Goal: Task Accomplishment & Management: Manage account settings

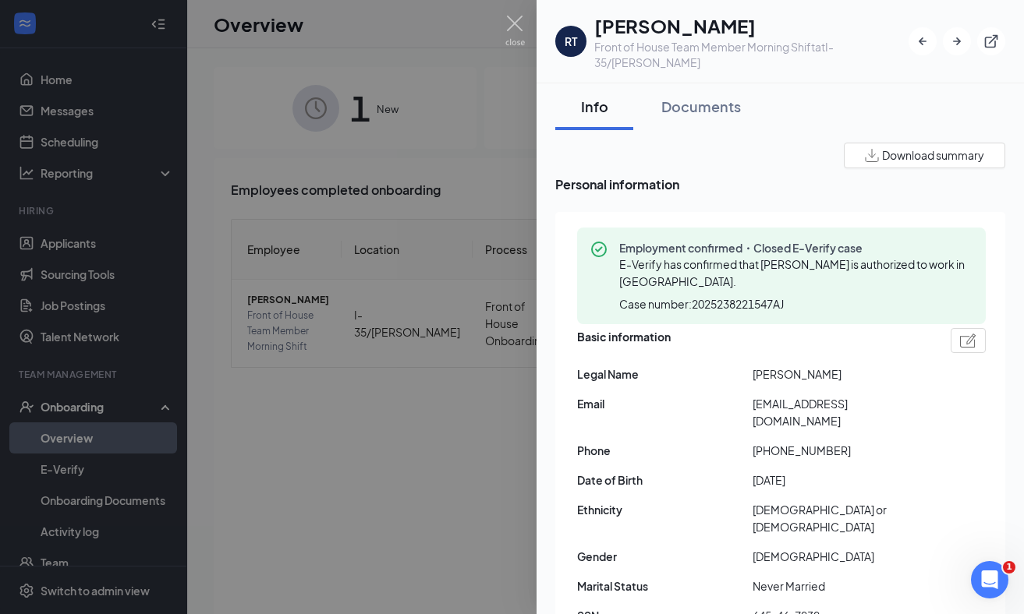
scroll to position [1209, 0]
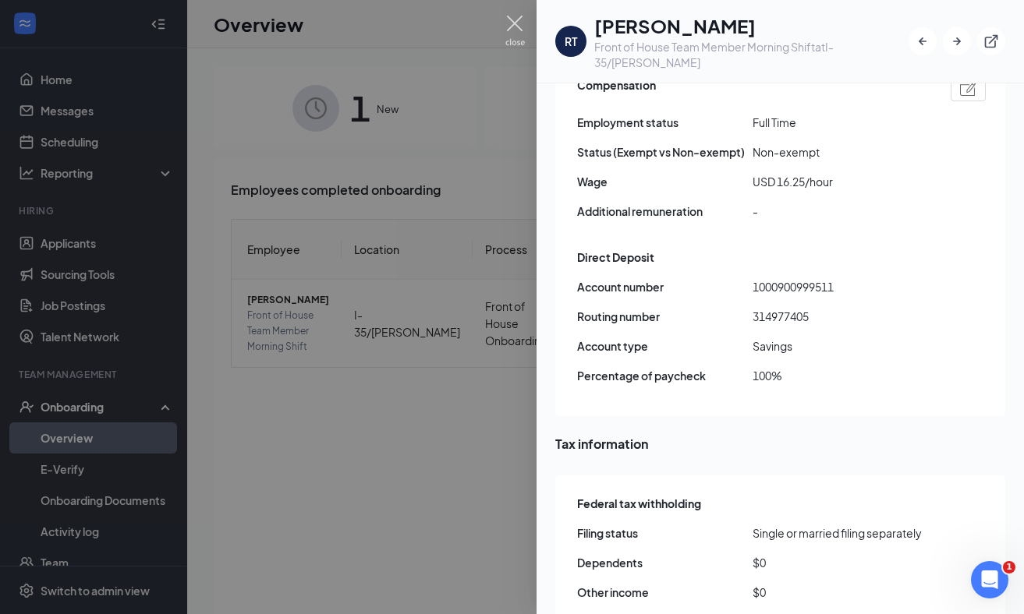
click at [515, 16] on img at bounding box center [514, 31] width 19 height 30
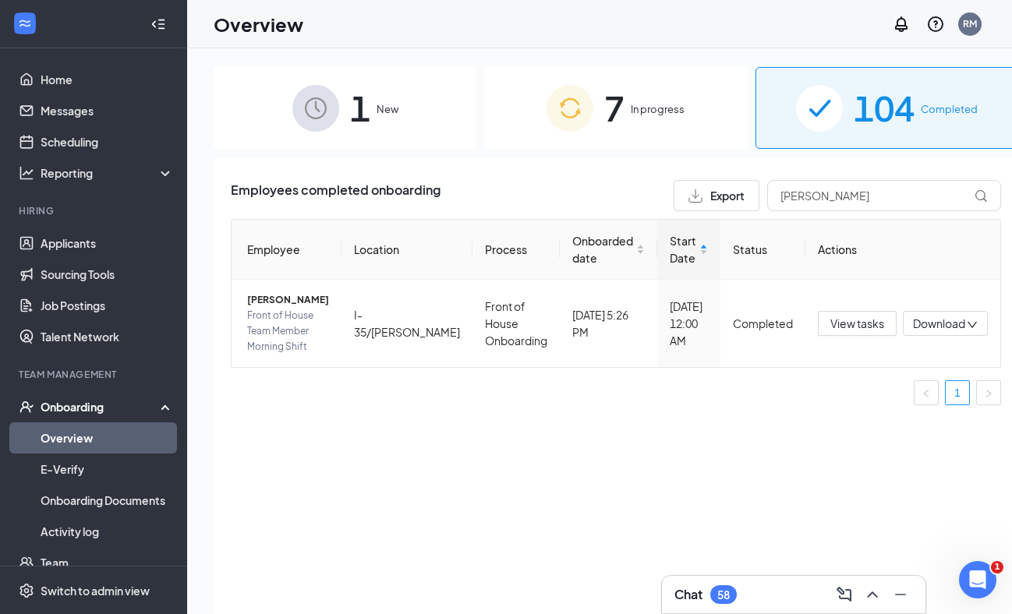
click at [116, 225] on li "Hiring Applicants Sourcing Tools Job Postings Talent Network" at bounding box center [93, 278] width 186 height 148
click at [113, 243] on link "Applicants" at bounding box center [107, 243] width 133 height 31
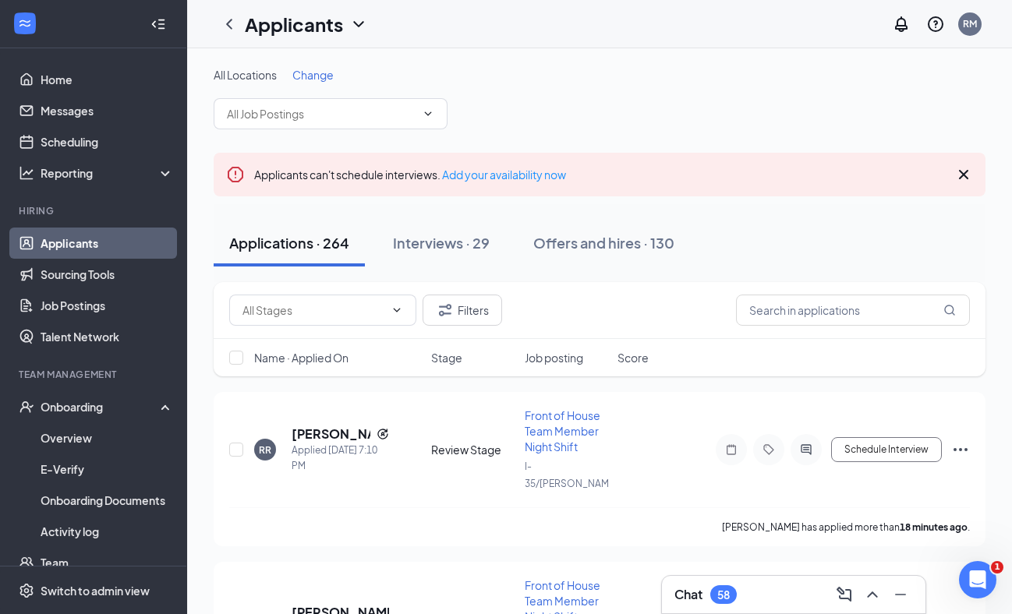
click at [723, 587] on div "58" at bounding box center [723, 594] width 27 height 19
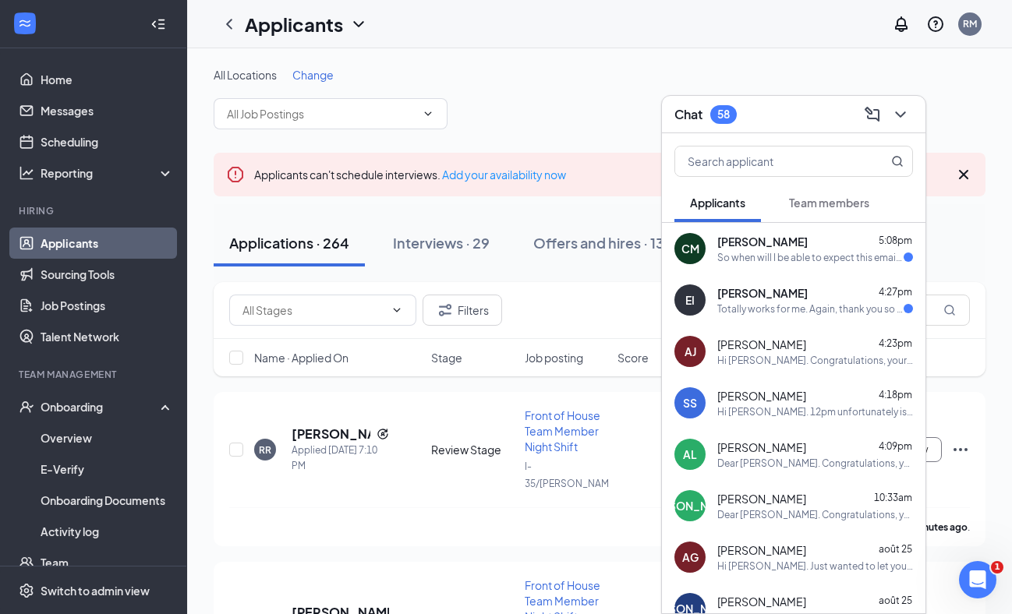
click at [823, 320] on div "EI [PERSON_NAME] 4:27pm Totally works for me. Again, thank you so much" at bounding box center [793, 299] width 263 height 51
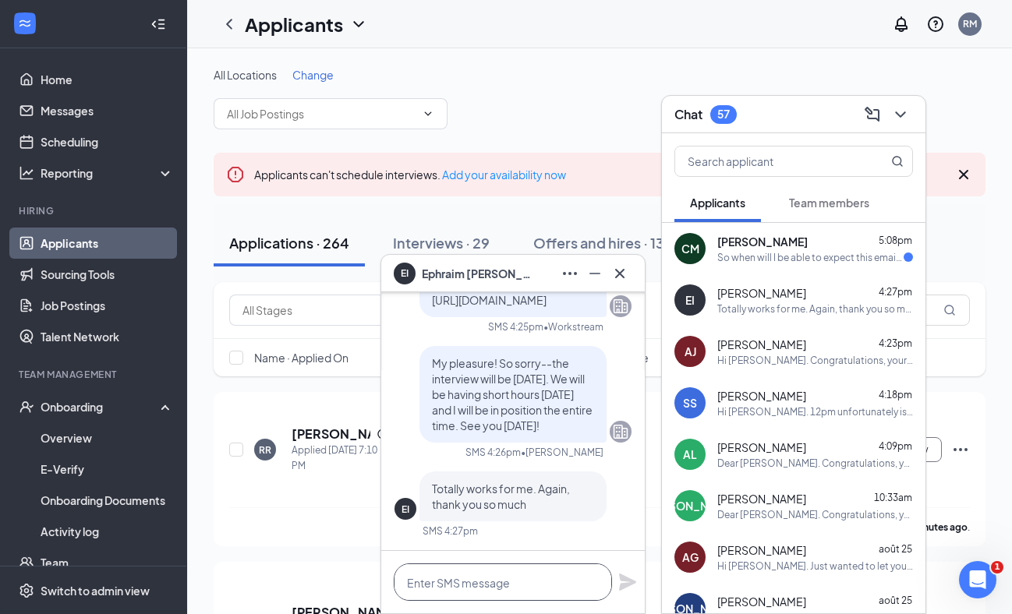
click at [480, 584] on textarea at bounding box center [503, 582] width 218 height 37
type textarea "My pleasure!"
click at [622, 584] on icon "Plane" at bounding box center [627, 582] width 17 height 17
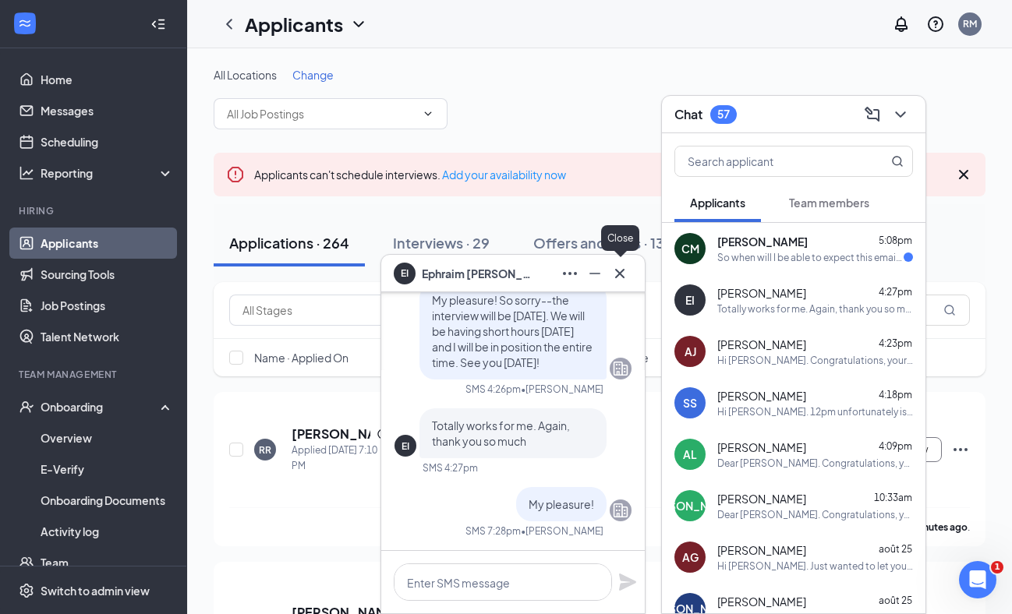
click at [622, 271] on icon "Cross" at bounding box center [619, 272] width 9 height 9
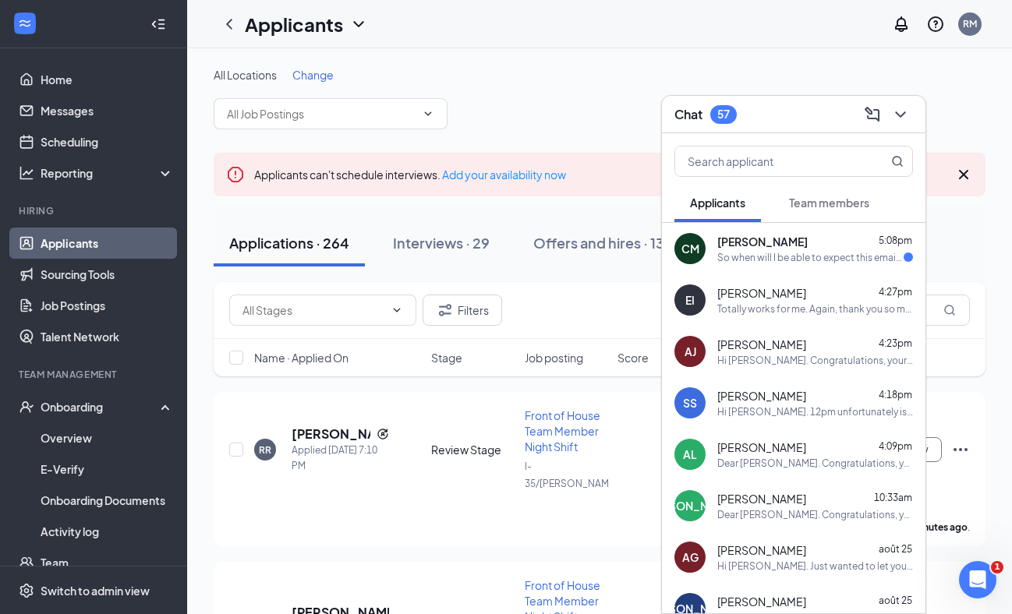
click at [766, 256] on div "So when will I be able to expect this email so that I can check my status on my…" at bounding box center [810, 257] width 186 height 13
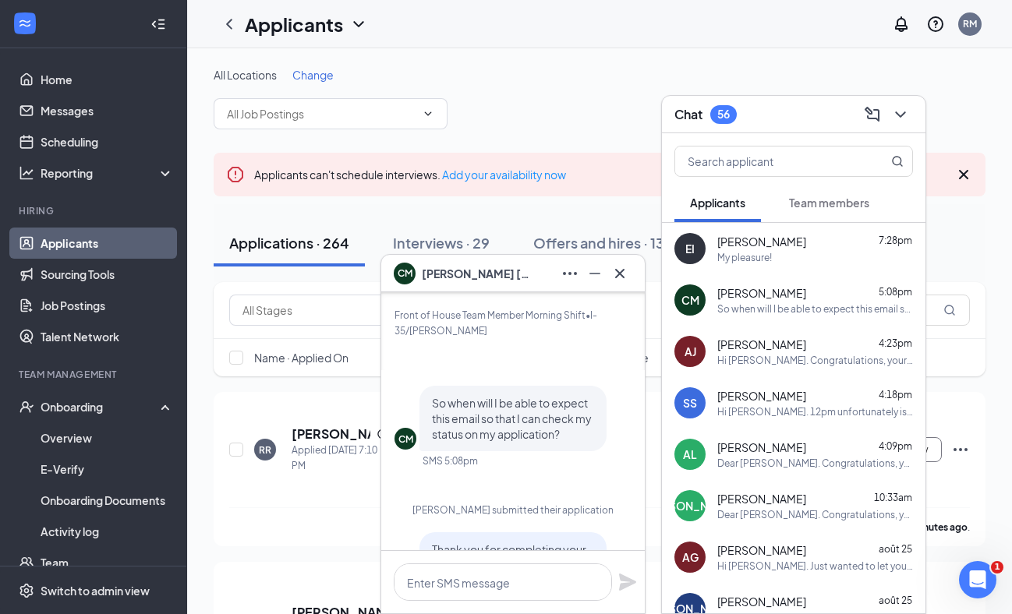
scroll to position [-1078, 0]
click at [619, 266] on icon "Cross" at bounding box center [619, 273] width 19 height 19
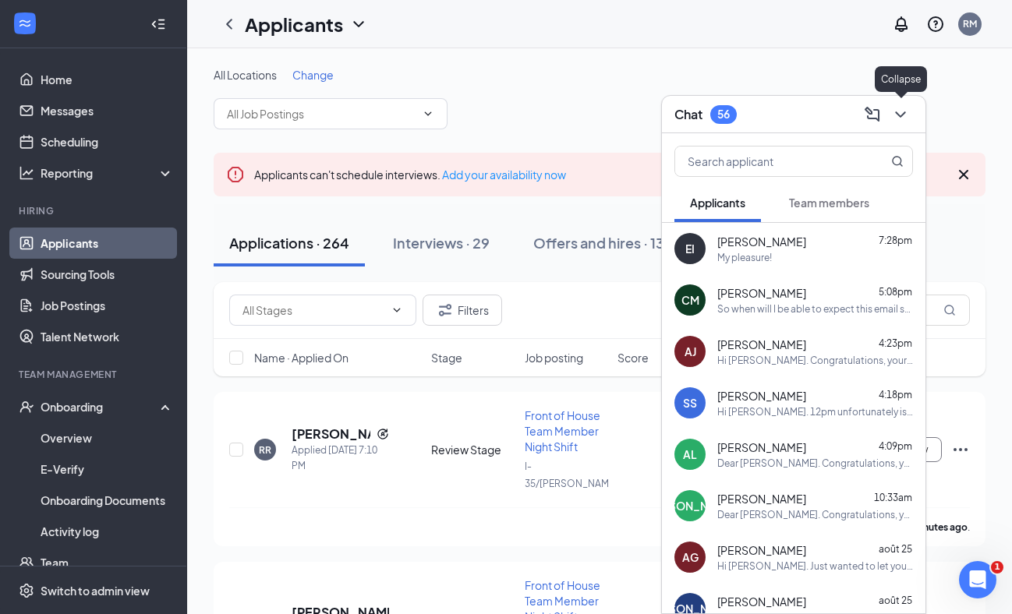
click at [893, 118] on icon "ChevronDown" at bounding box center [900, 114] width 19 height 19
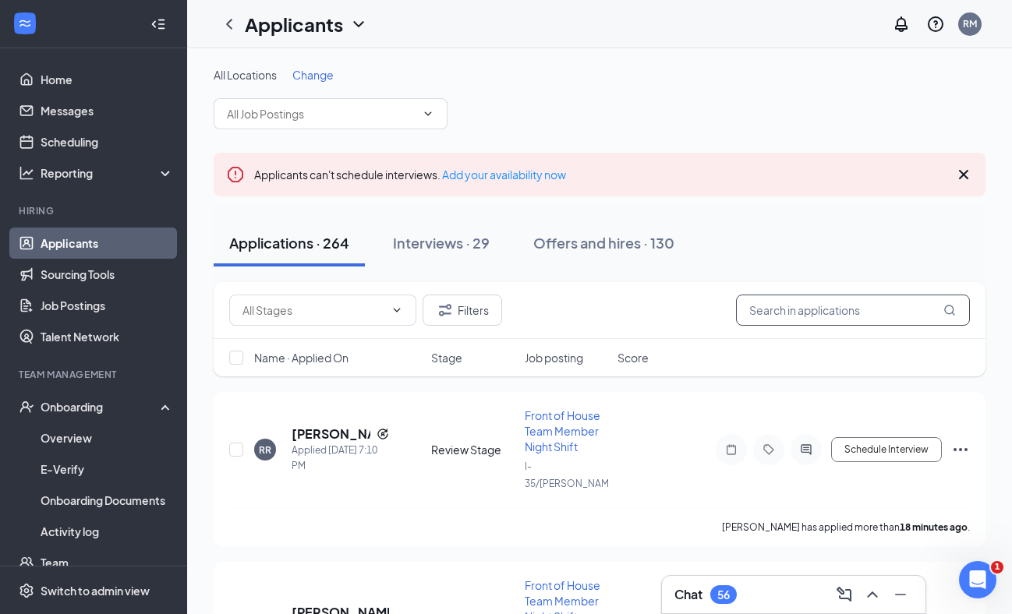
click at [829, 311] on input "text" at bounding box center [853, 310] width 234 height 31
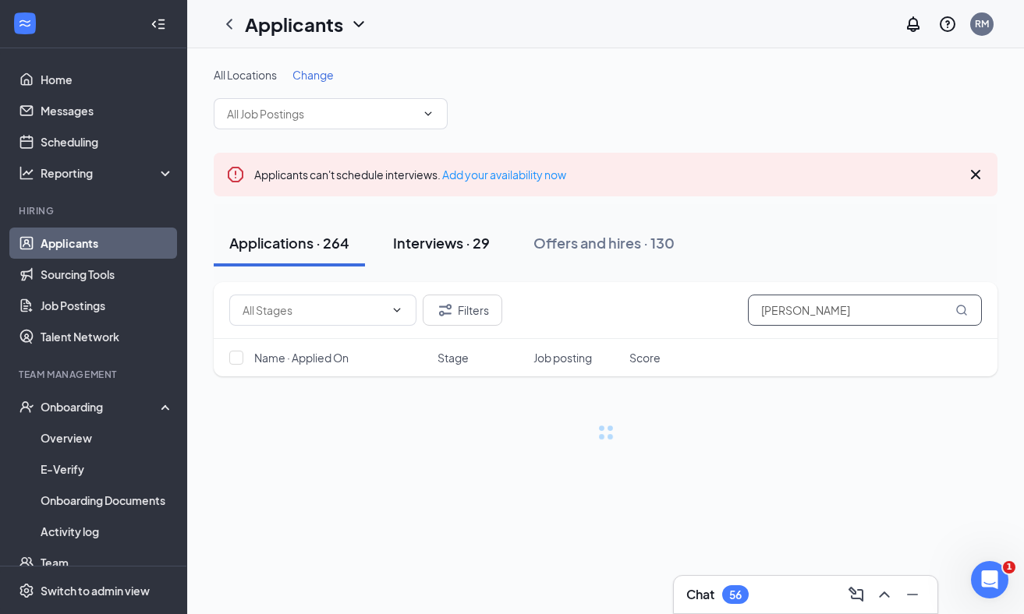
type input "[PERSON_NAME]"
click at [487, 227] on button "Interviews · 29" at bounding box center [441, 243] width 128 height 47
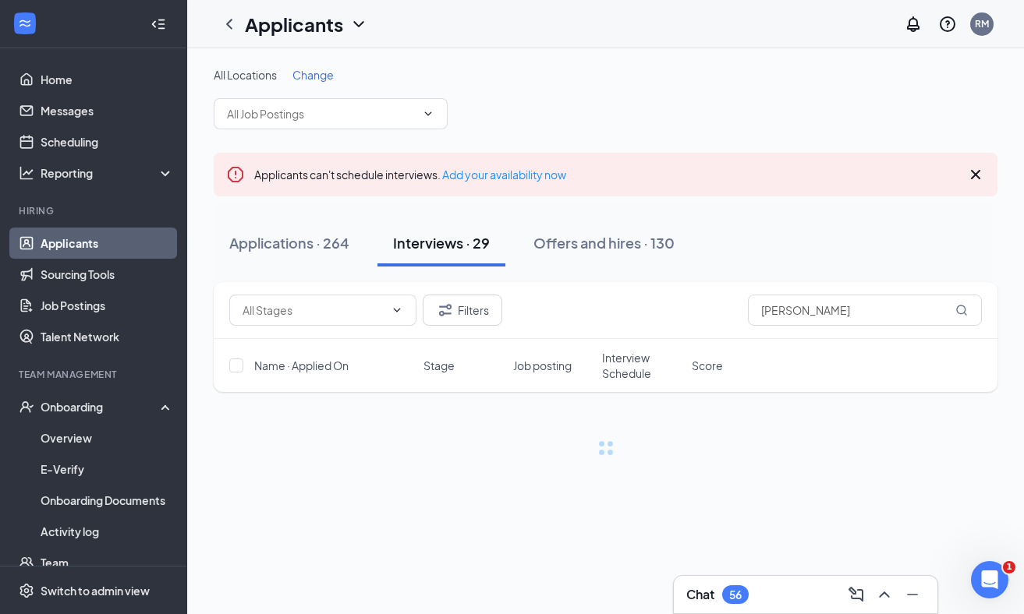
click at [979, 168] on icon "Cross" at bounding box center [975, 174] width 19 height 19
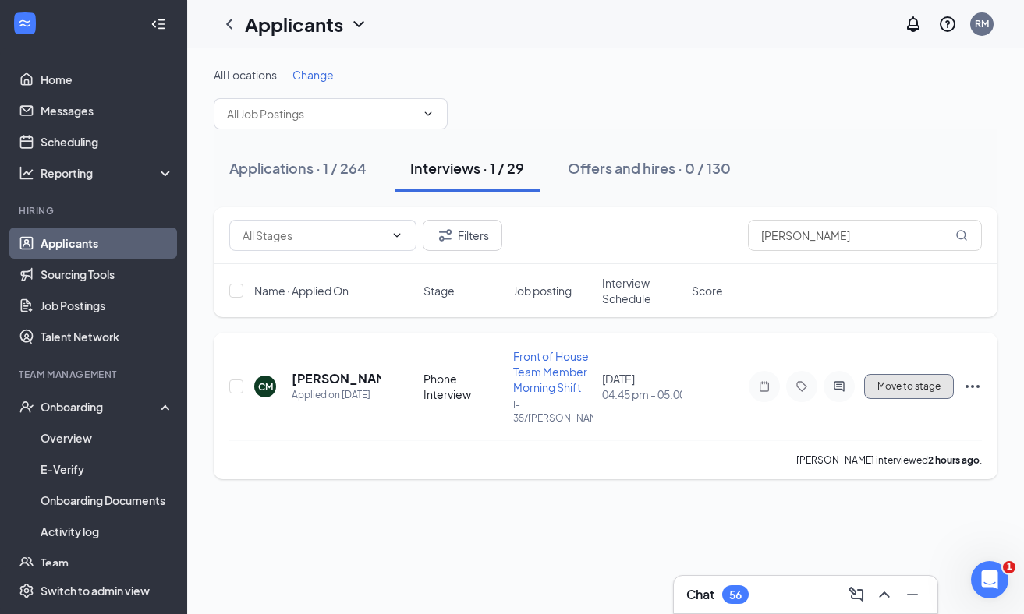
click at [926, 385] on span "Move to stage" at bounding box center [908, 386] width 63 height 11
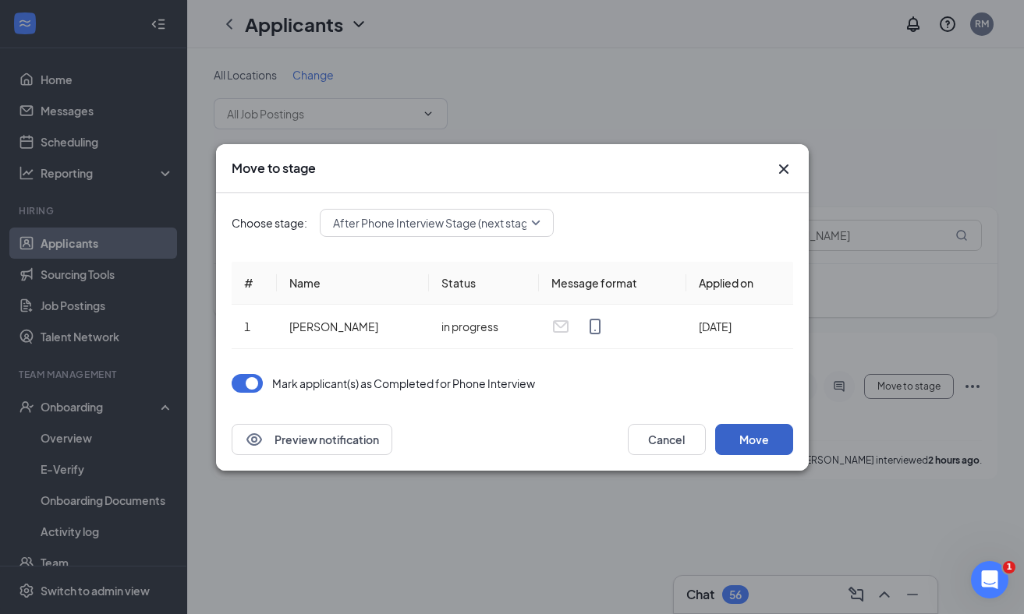
click at [755, 433] on button "Move" at bounding box center [754, 439] width 78 height 31
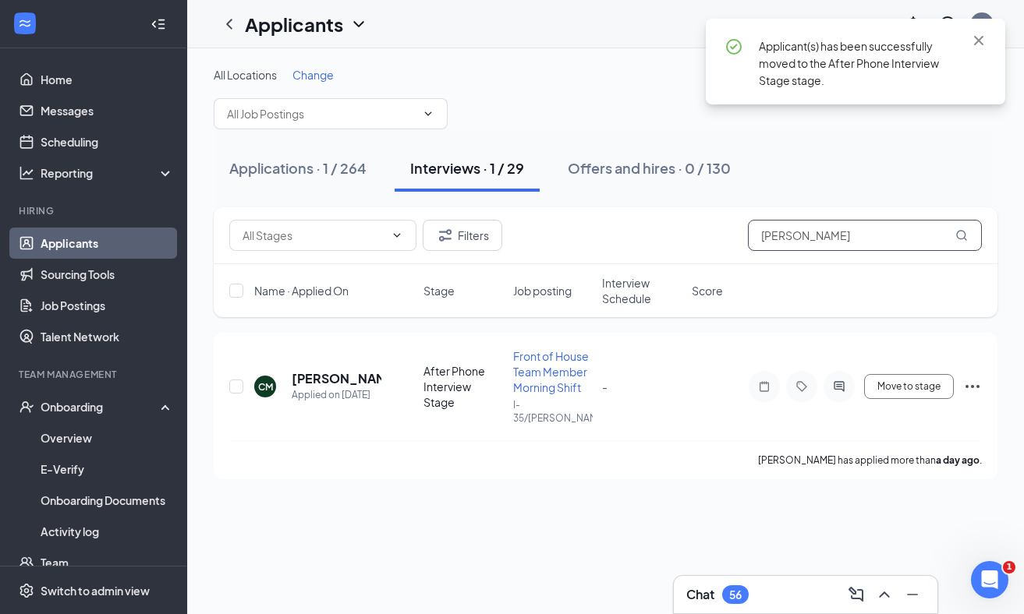
drag, startPoint x: 851, startPoint y: 231, endPoint x: 701, endPoint y: 232, distance: 150.5
click at [701, 232] on div "Filters [PERSON_NAME]" at bounding box center [605, 235] width 752 height 31
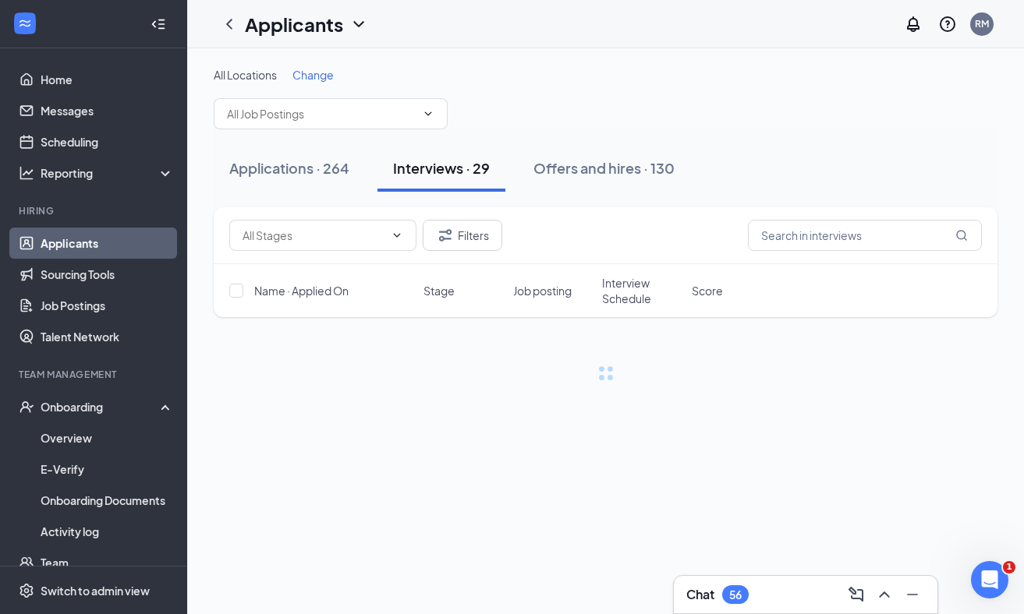
click at [701, 232] on div "Filters" at bounding box center [605, 235] width 752 height 31
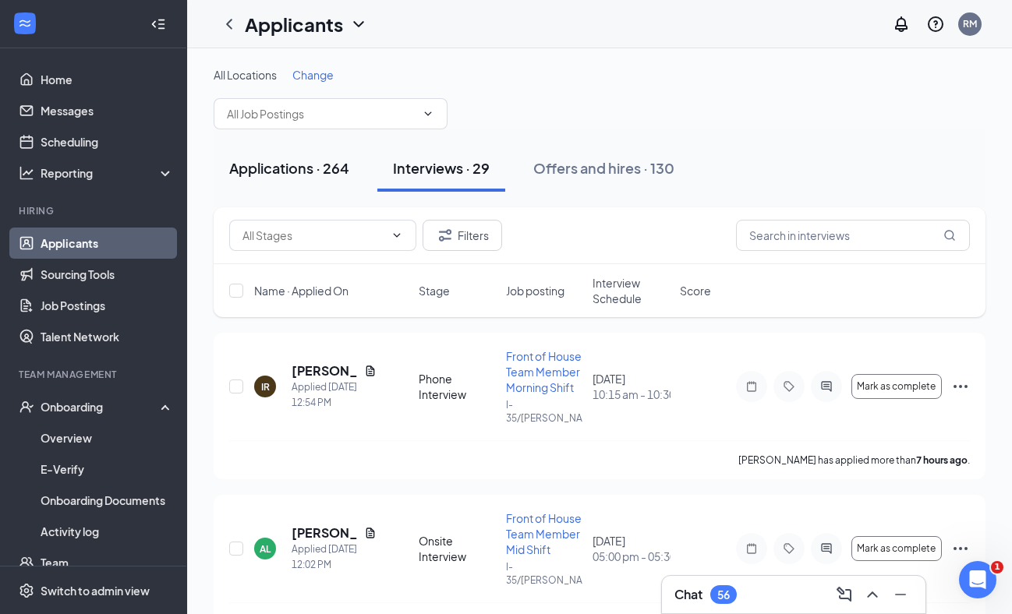
click at [320, 161] on div "Applications · 264" at bounding box center [289, 167] width 120 height 19
